Goal: Find specific page/section: Find specific page/section

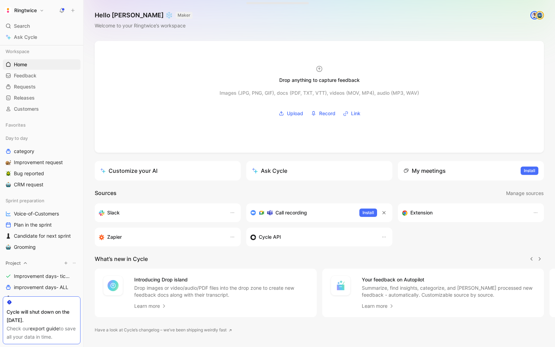
scroll to position [36, 0]
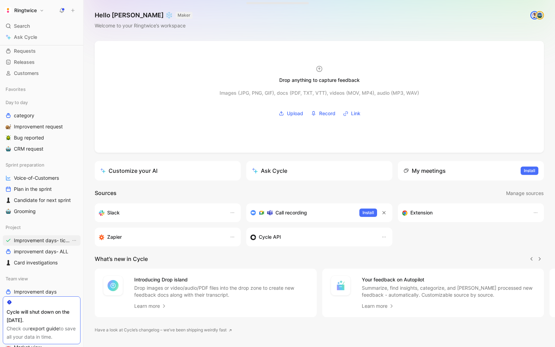
click at [42, 239] on span "Improvement days- tickets ready" at bounding box center [42, 240] width 57 height 7
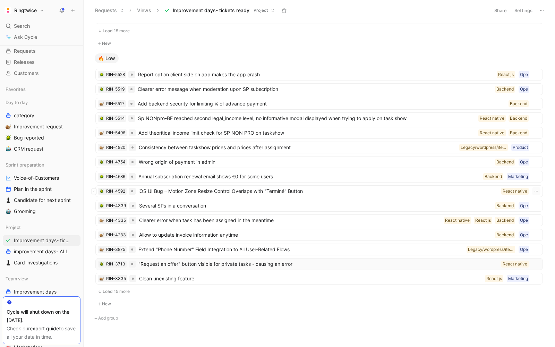
scroll to position [222, 0]
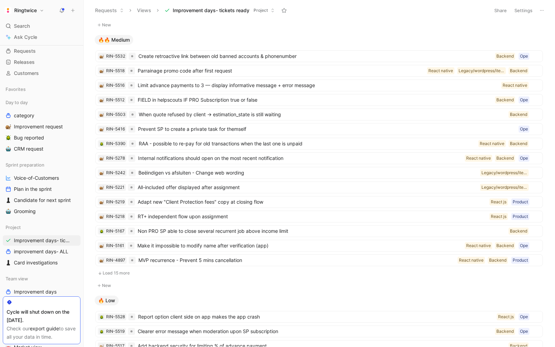
click at [122, 269] on button "Load 15 more" at bounding box center [318, 273] width 447 height 8
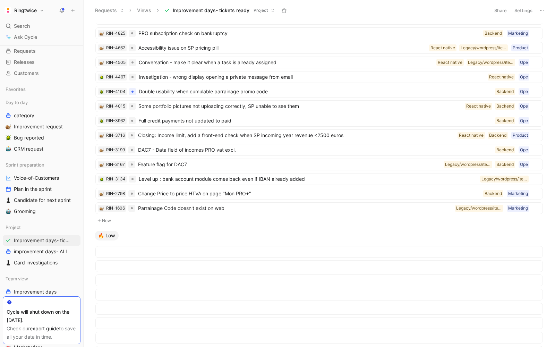
scroll to position [0, 0]
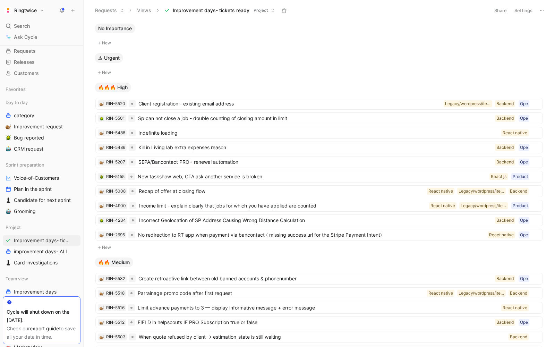
click at [519, 12] on button "Settings" at bounding box center [523, 11] width 24 height 10
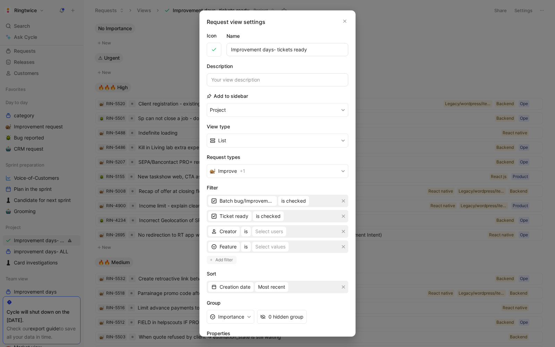
click at [230, 258] on span "Add filter" at bounding box center [224, 259] width 18 height 7
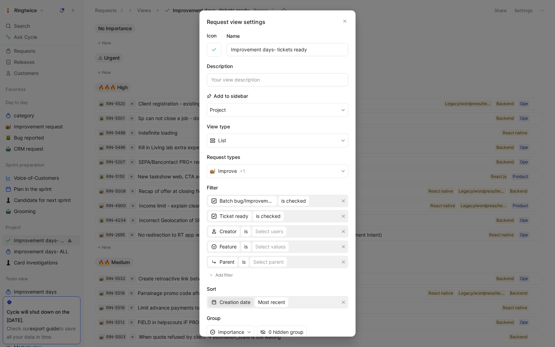
click at [227, 298] on span "Creation date" at bounding box center [235, 302] width 31 height 8
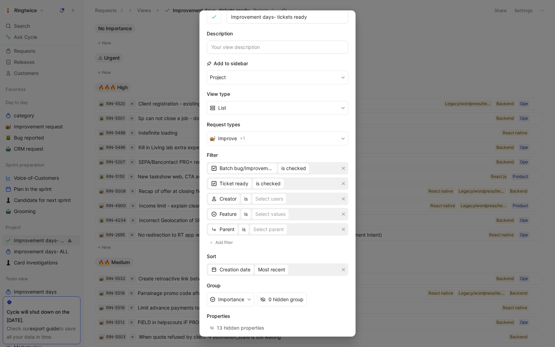
scroll to position [40, 0]
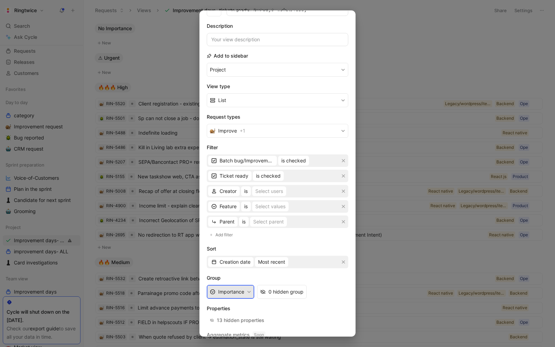
click at [230, 287] on button "Importance" at bounding box center [231, 292] width 48 height 14
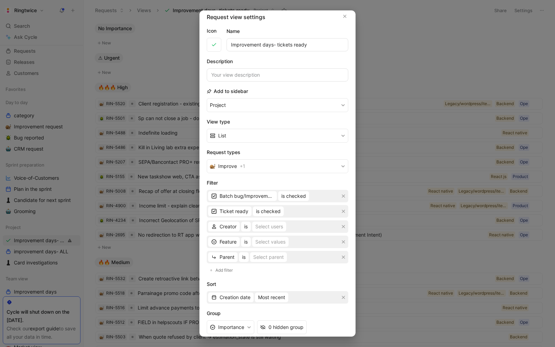
scroll to position [1, 0]
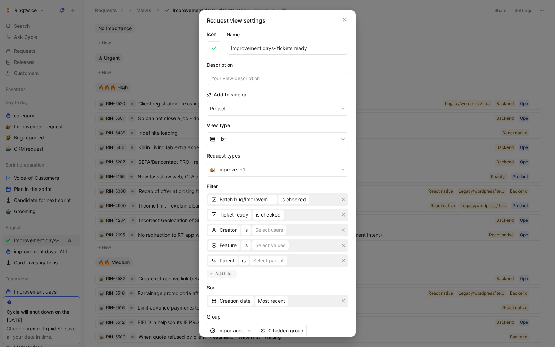
click at [224, 270] on span "Add filter" at bounding box center [224, 273] width 18 height 7
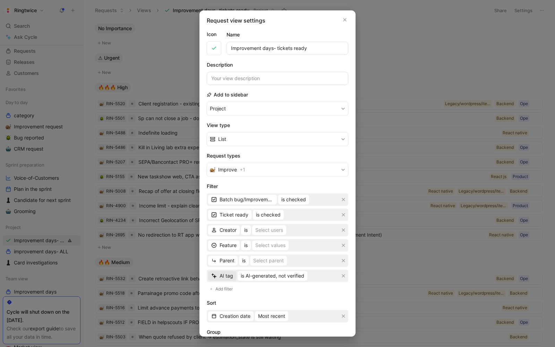
click at [223, 274] on span "AI tag" at bounding box center [227, 276] width 14 height 8
click at [229, 257] on span "Dev type" at bounding box center [229, 260] width 21 height 6
click at [274, 274] on div "Select values" at bounding box center [274, 276] width 30 height 8
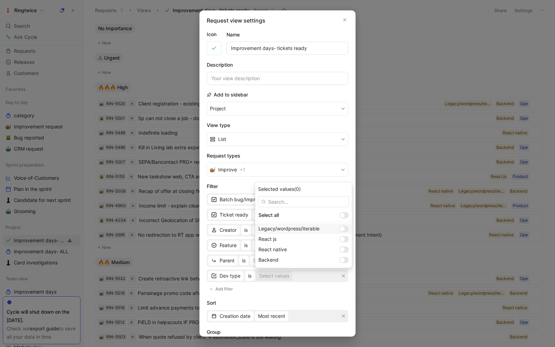
click at [340, 227] on div at bounding box center [342, 228] width 5 height 5
click at [339, 237] on div at bounding box center [344, 239] width 10 height 6
click at [340, 248] on div at bounding box center [342, 249] width 5 height 5
click at [329, 246] on div "React native" at bounding box center [303, 249] width 97 height 10
click at [343, 239] on div at bounding box center [345, 239] width 5 height 5
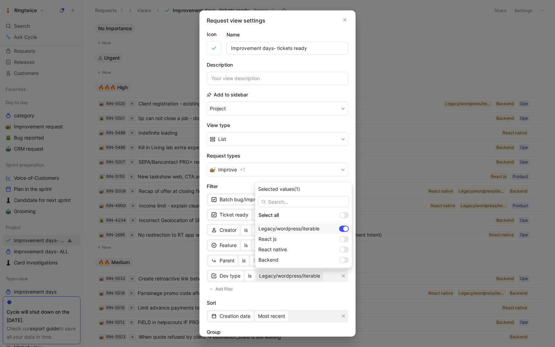
click at [343, 229] on div at bounding box center [345, 228] width 5 height 5
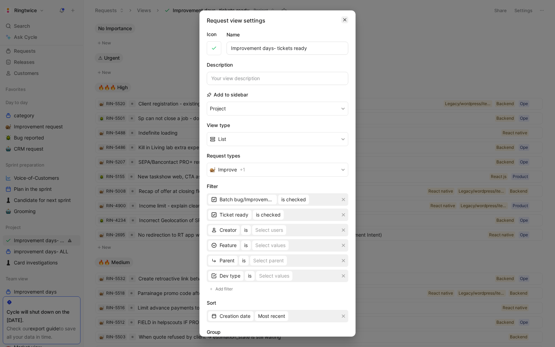
click at [345, 19] on icon "button" at bounding box center [344, 19] width 3 height 3
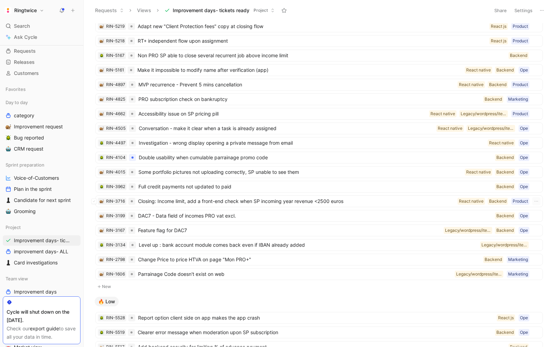
scroll to position [396, 0]
